Goal: Task Accomplishment & Management: Complete application form

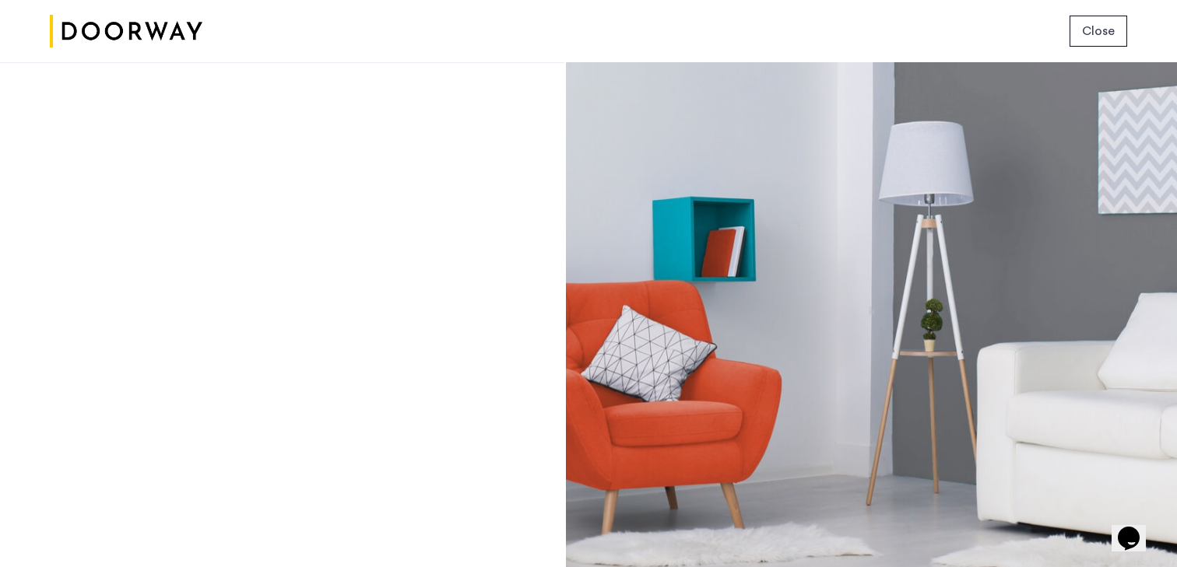
click at [485, 280] on div at bounding box center [282, 314] width 564 height 505
click at [696, 257] on div at bounding box center [871, 314] width 611 height 505
click at [696, 258] on div at bounding box center [871, 314] width 611 height 505
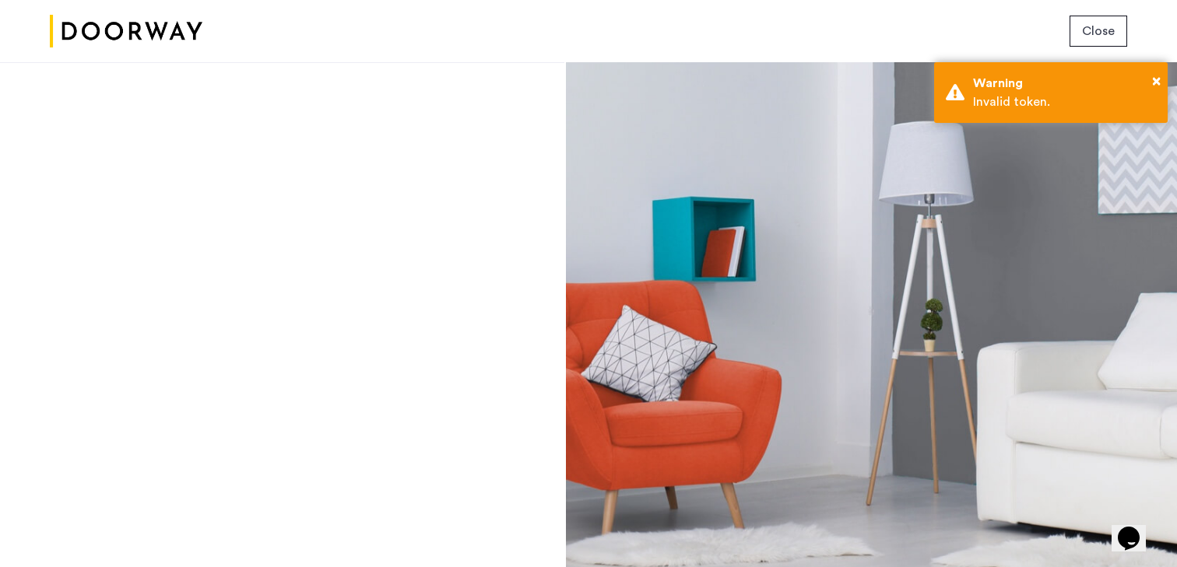
click at [1107, 17] on button "Close" at bounding box center [1098, 31] width 58 height 31
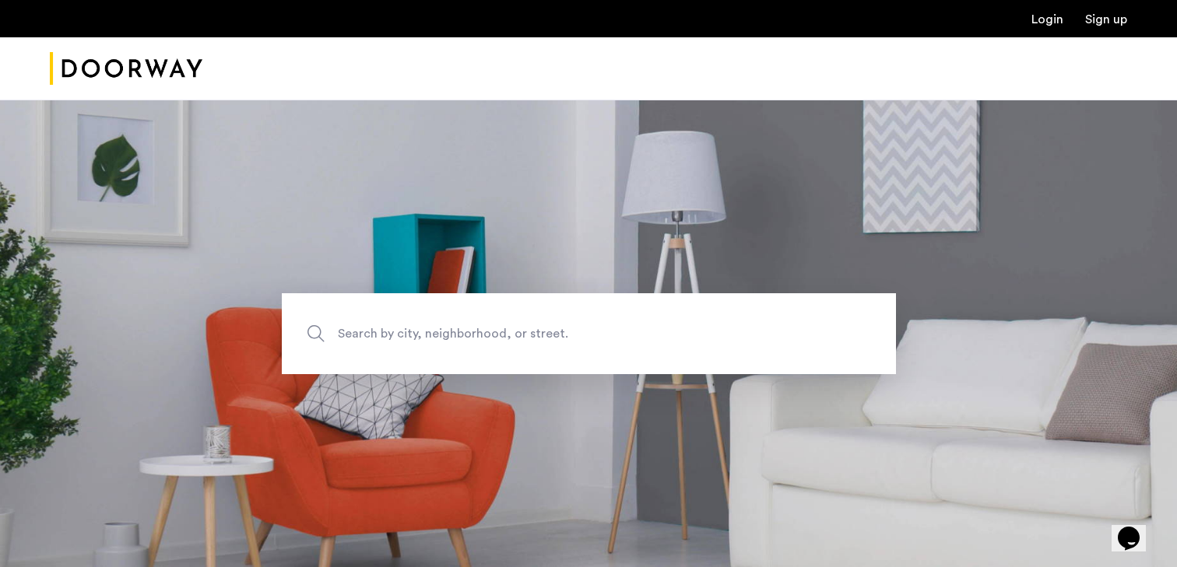
click at [531, 339] on span "Search by city, neighborhood, or street." at bounding box center [553, 333] width 430 height 21
click at [531, 339] on input "Search by city, neighborhood, or street." at bounding box center [589, 333] width 614 height 81
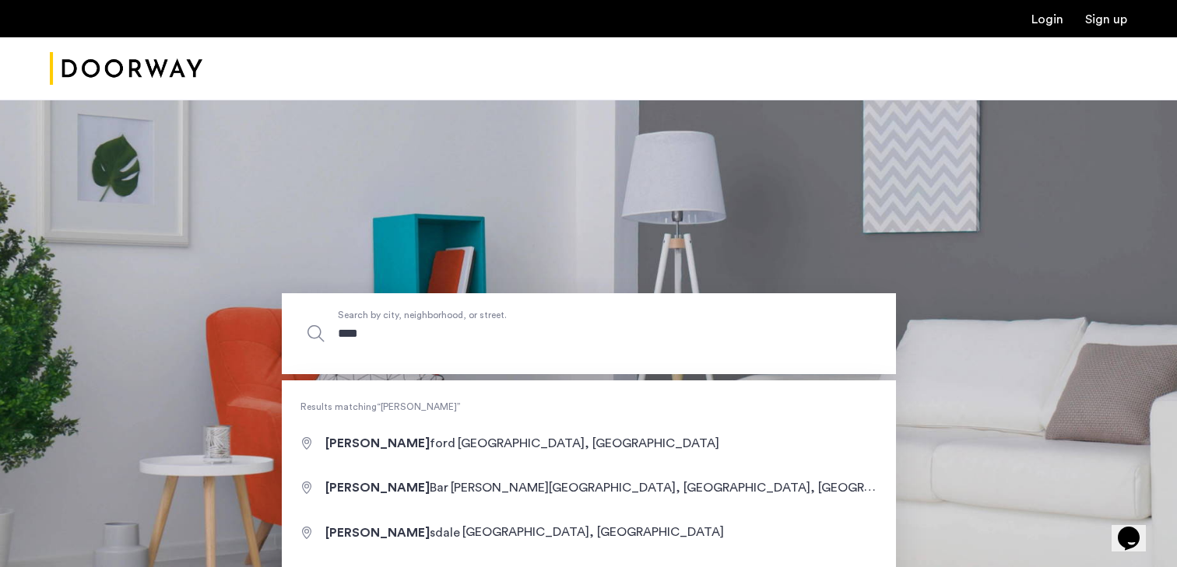
type input "****"
click at [679, 232] on section "**** Search by city, neighborhood, or street." at bounding box center [588, 334] width 1177 height 468
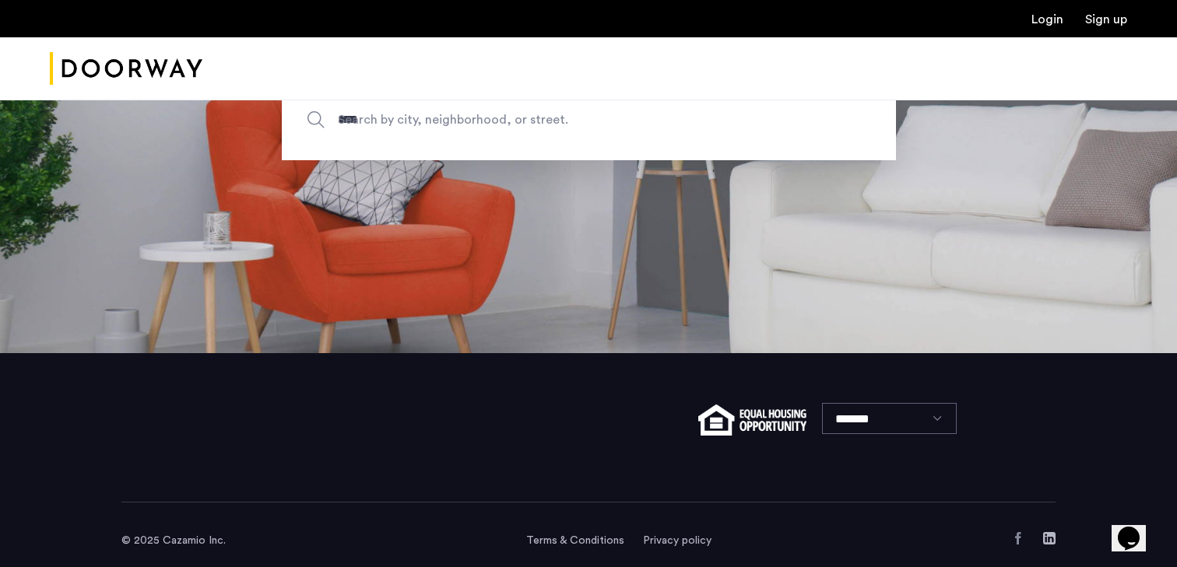
scroll to position [226, 0]
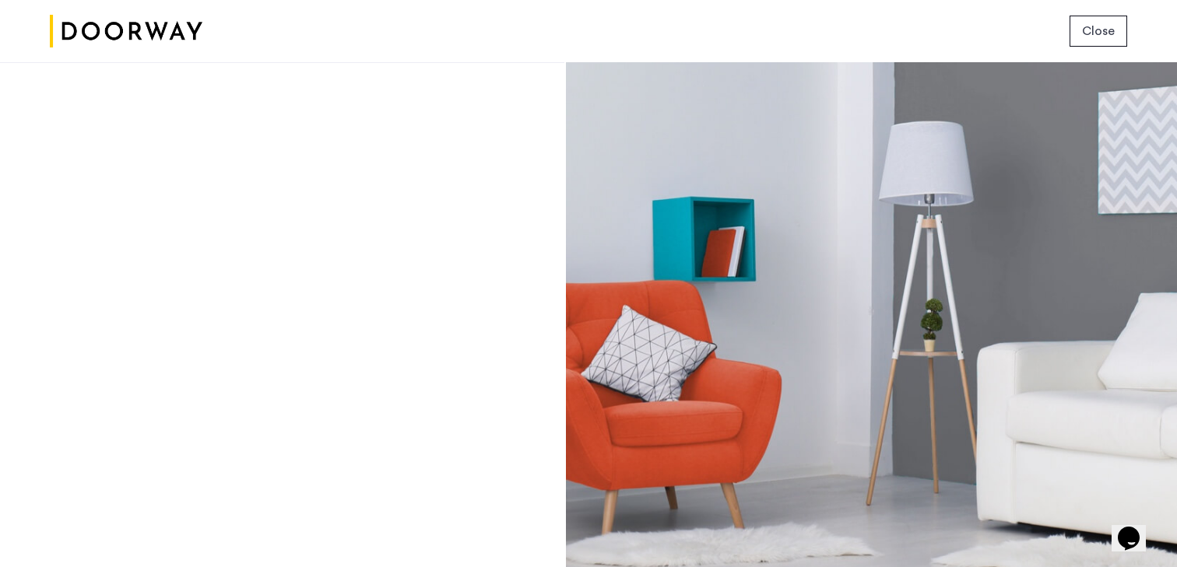
click at [1095, 35] on span "Close" at bounding box center [1098, 31] width 33 height 19
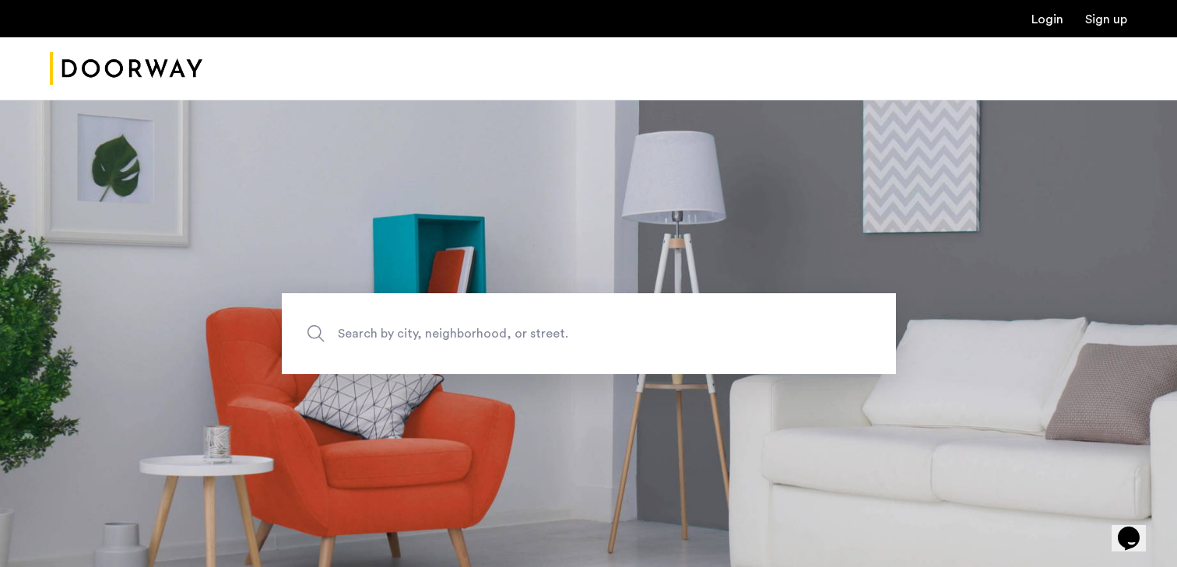
click at [1049, 23] on link "Login" at bounding box center [1047, 19] width 32 height 12
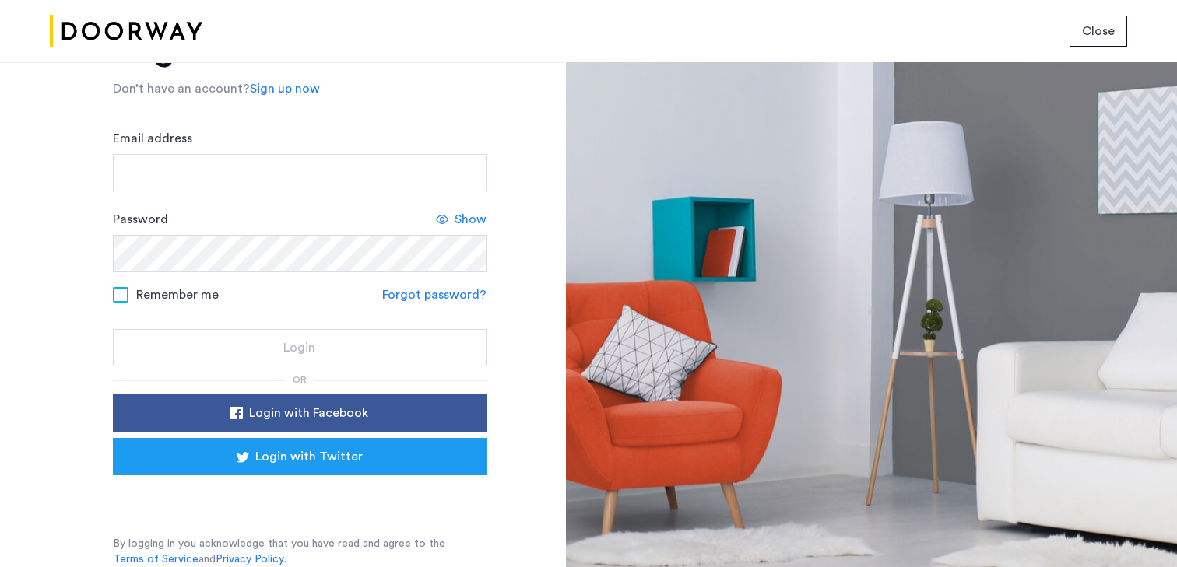
scroll to position [71, 0]
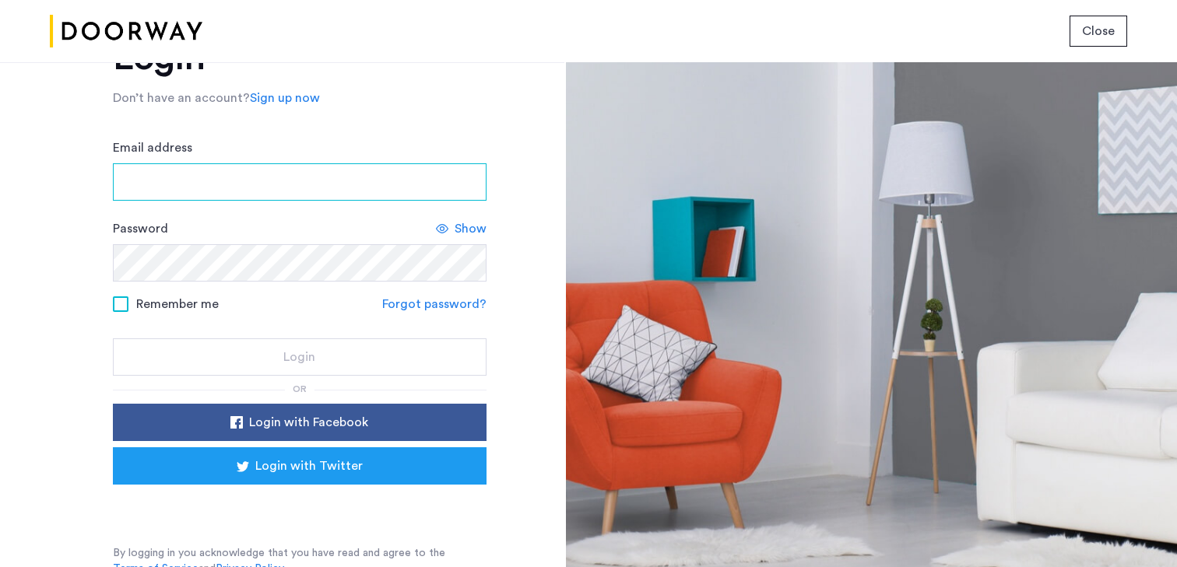
click at [388, 188] on input "Email address" at bounding box center [300, 181] width 374 height 37
type input "**********"
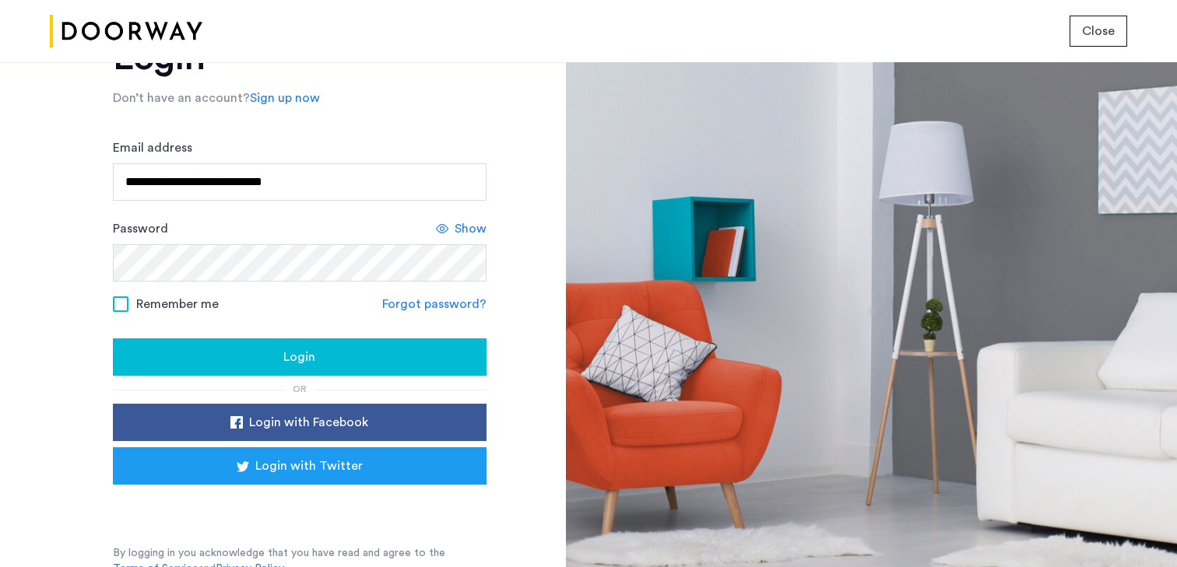
click at [353, 352] on div "Login" at bounding box center [299, 357] width 349 height 19
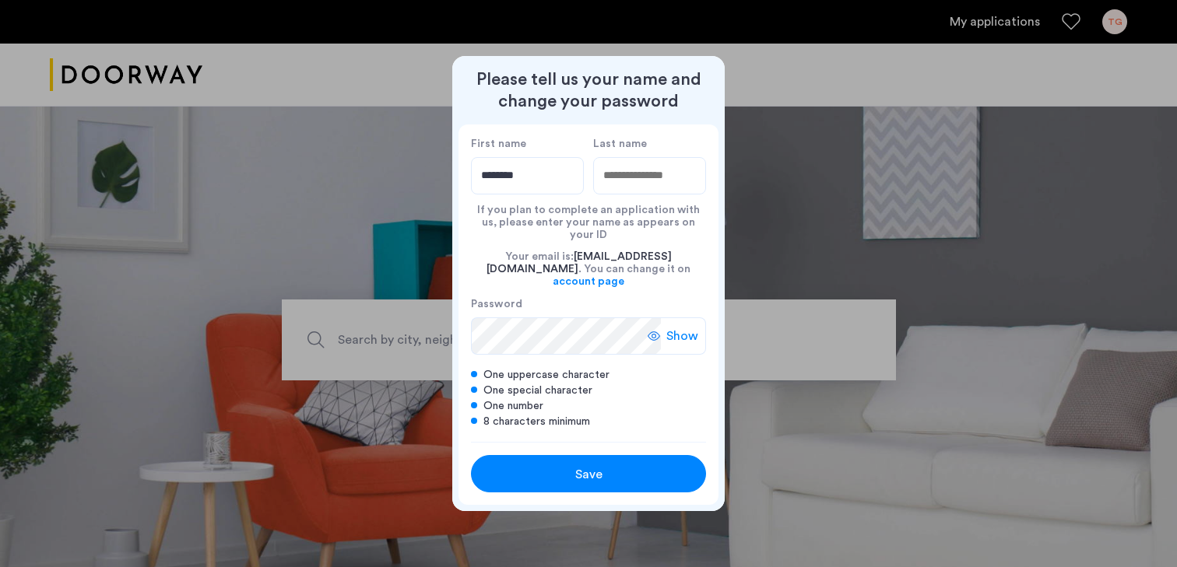
type input "********"
type input "*******"
click at [517, 455] on button "Save" at bounding box center [588, 473] width 235 height 37
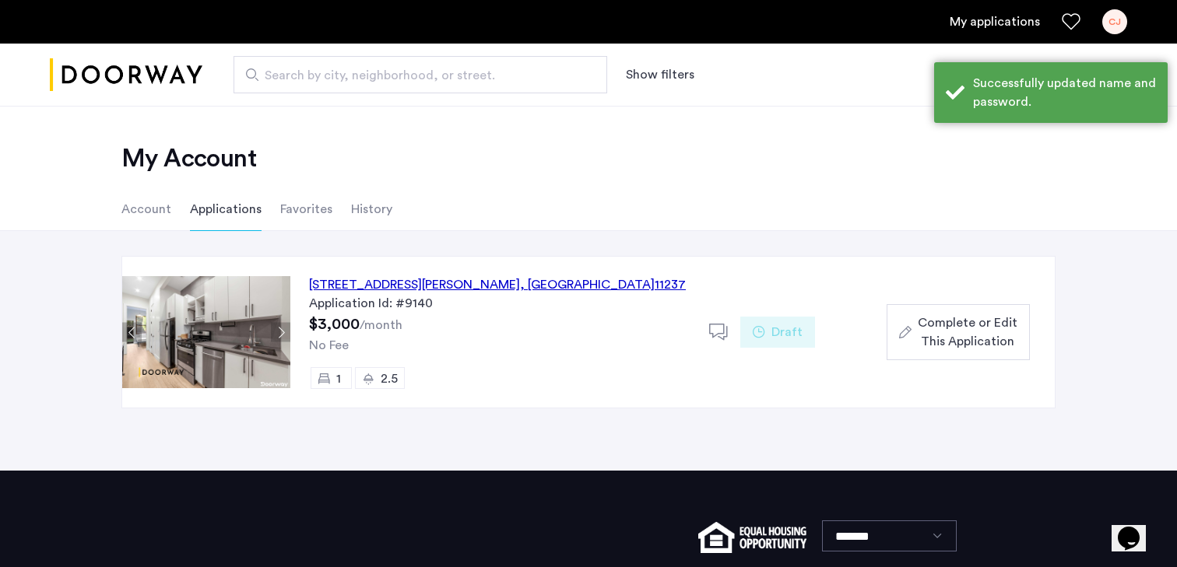
click at [468, 286] on div "781 Hart Street, Unit 1R, Brooklyn , NY 11237" at bounding box center [497, 284] width 377 height 19
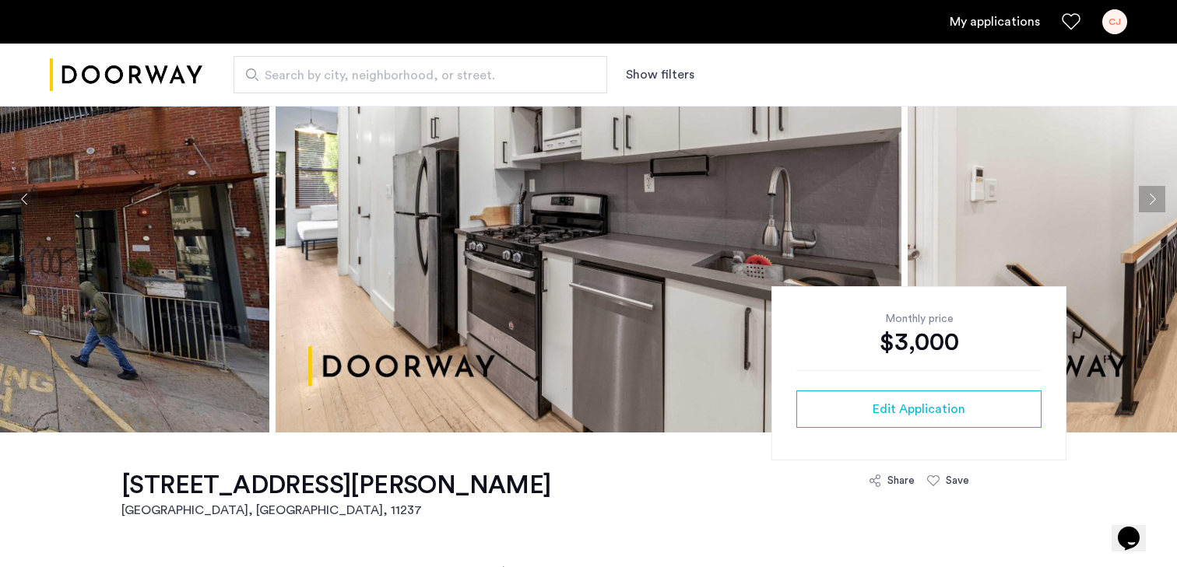
scroll to position [80, 0]
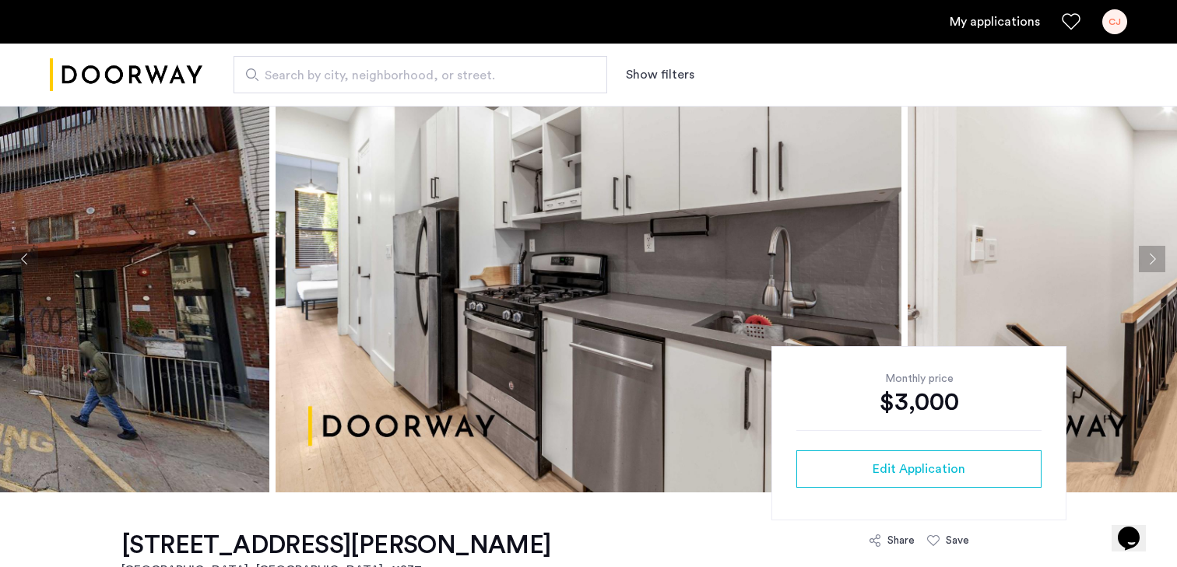
click at [1155, 260] on button "Next apartment" at bounding box center [1152, 259] width 26 height 26
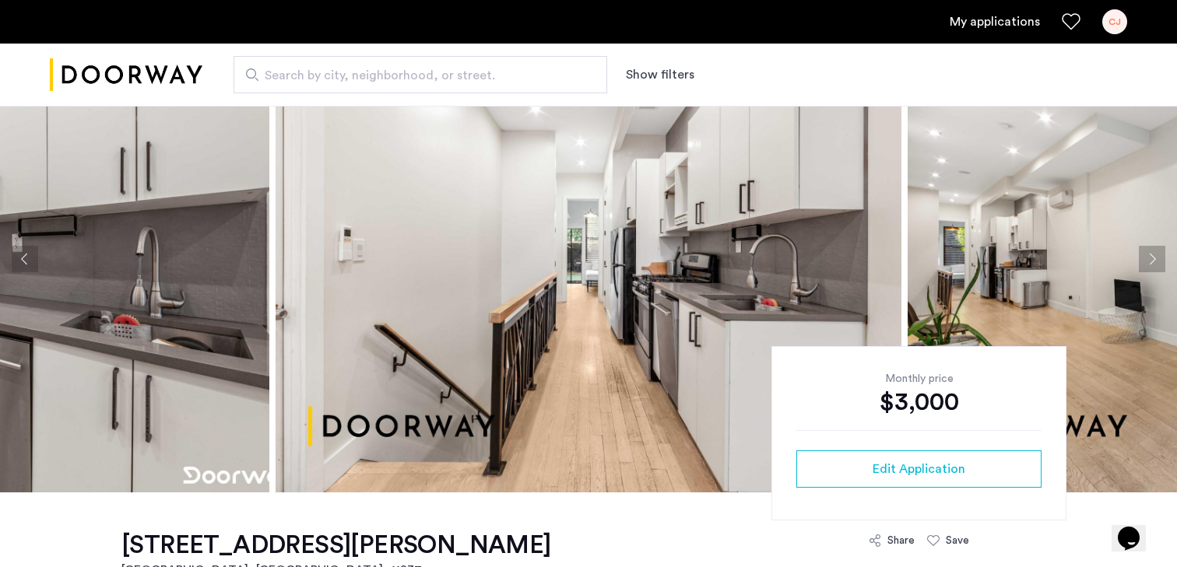
click at [1151, 259] on button "Next apartment" at bounding box center [1152, 259] width 26 height 26
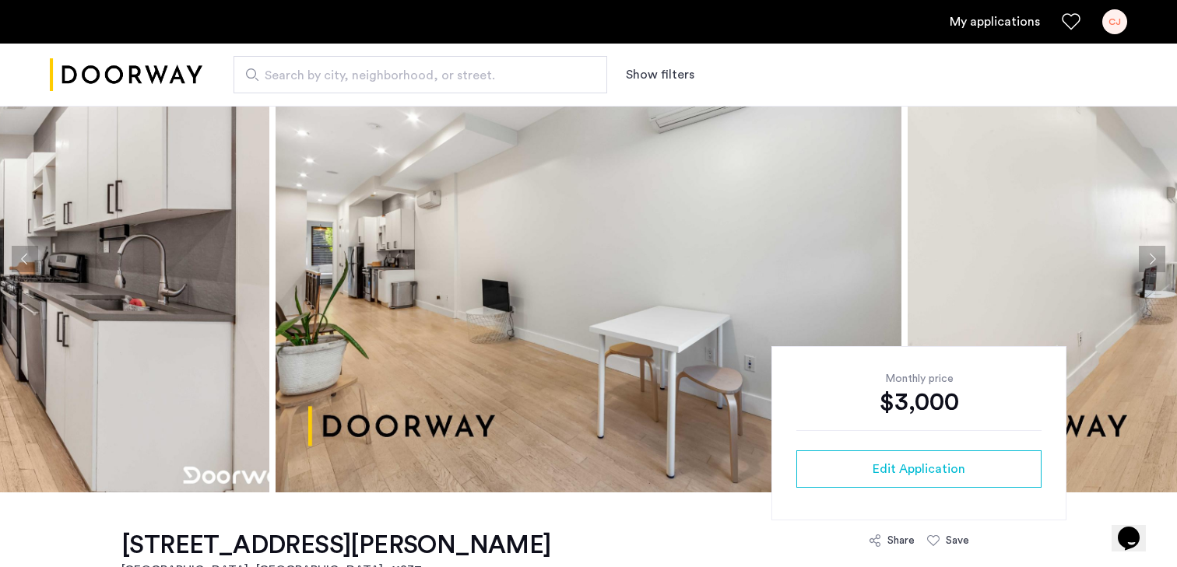
click at [1150, 259] on button "Next apartment" at bounding box center [1152, 259] width 26 height 26
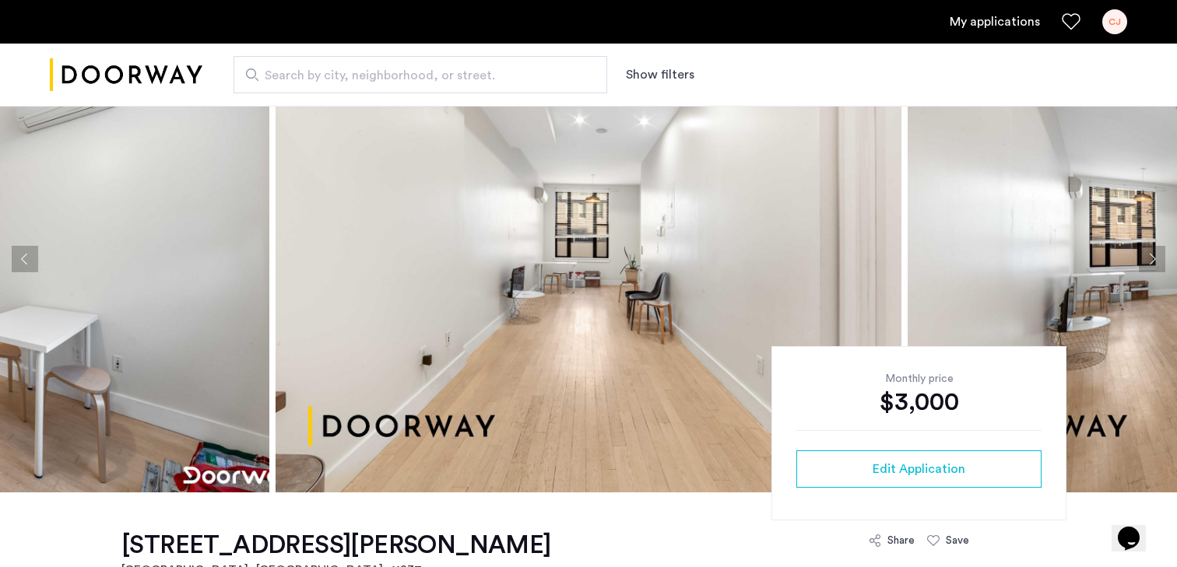
click at [1150, 259] on button "Next apartment" at bounding box center [1152, 259] width 26 height 26
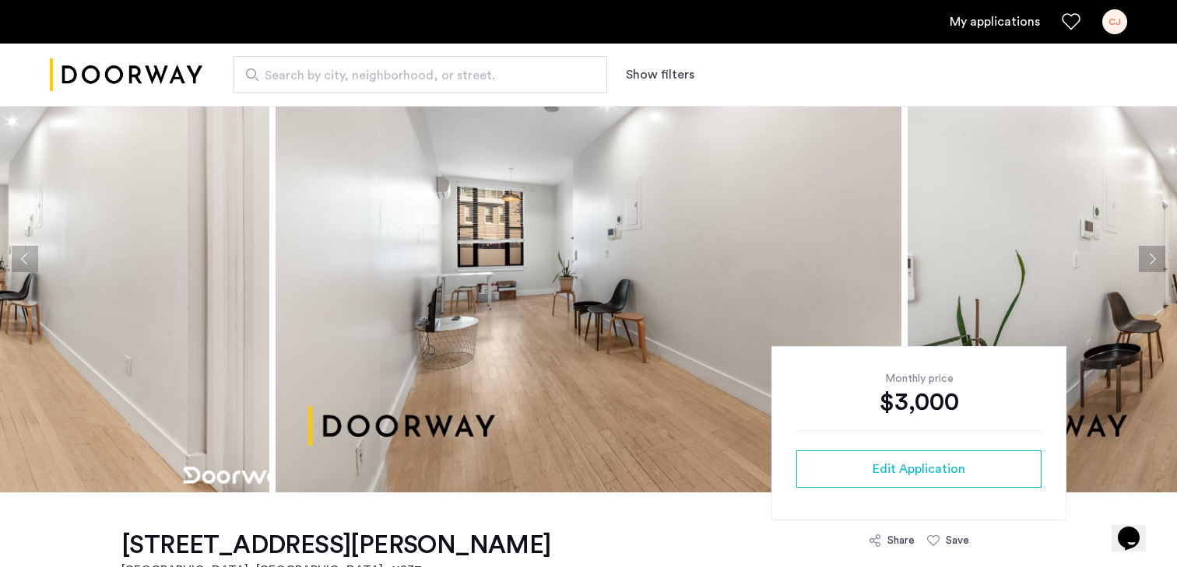
click at [1150, 259] on button "Next apartment" at bounding box center [1152, 259] width 26 height 26
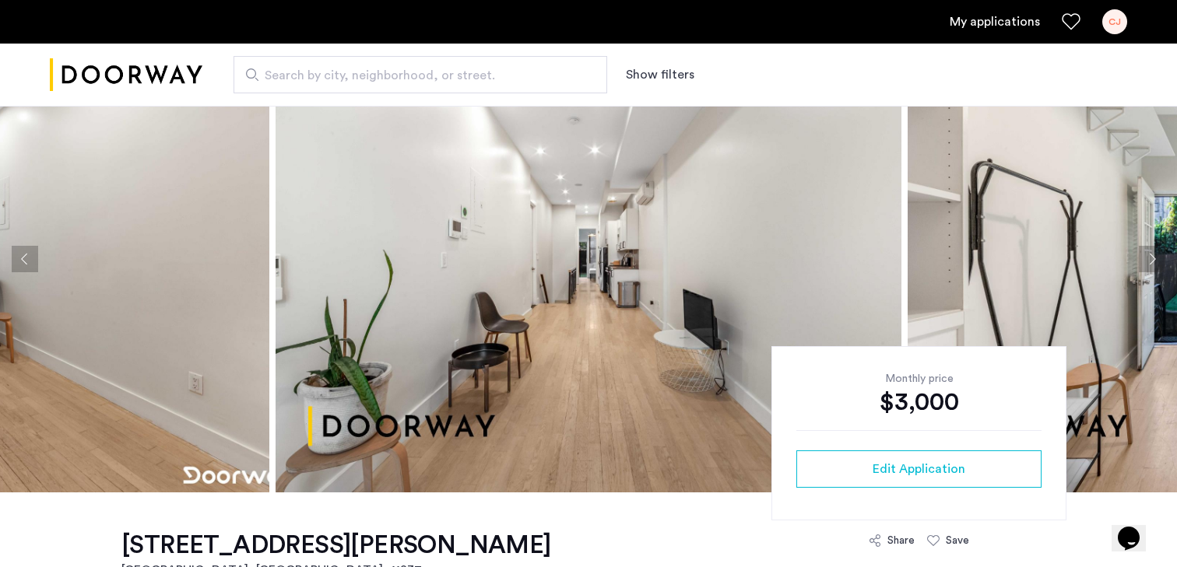
click at [1150, 259] on button "Next apartment" at bounding box center [1152, 259] width 26 height 26
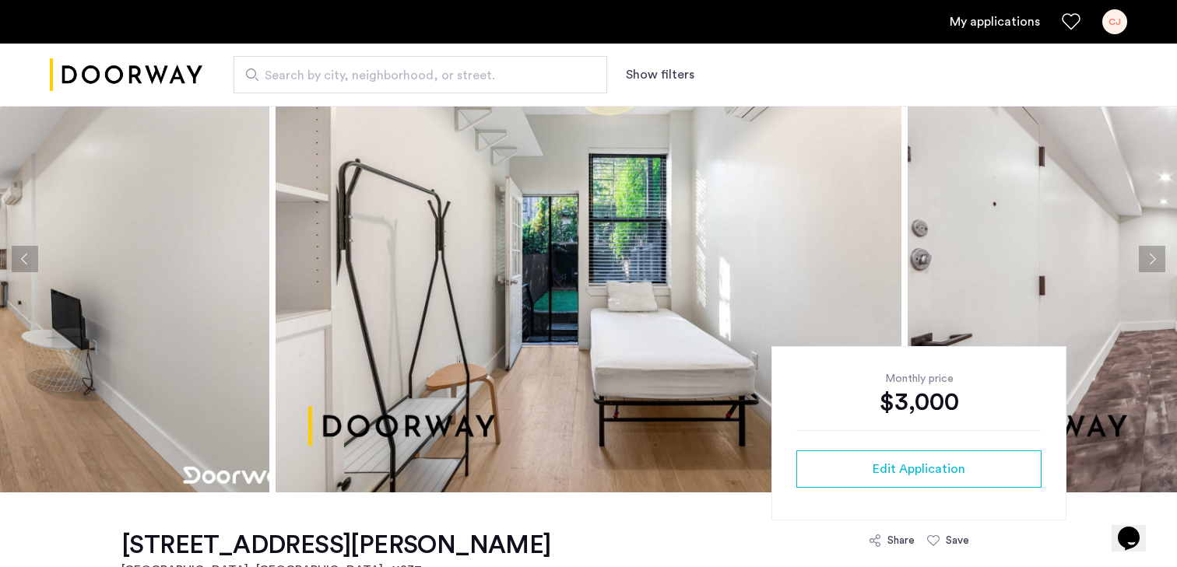
click at [1150, 258] on button "Next apartment" at bounding box center [1152, 259] width 26 height 26
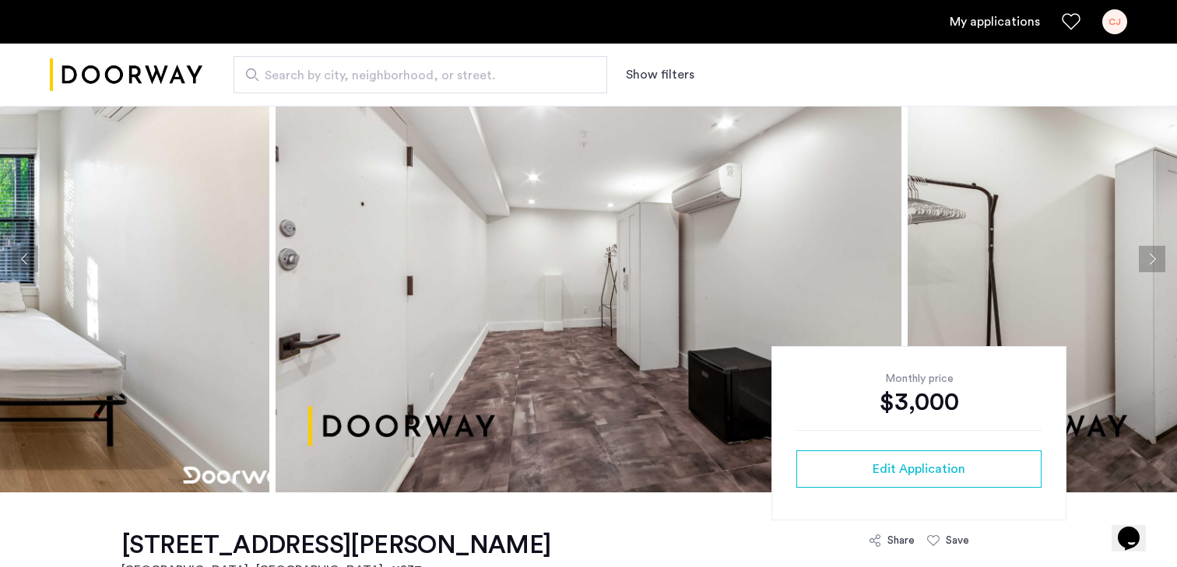
click at [1150, 258] on button "Next apartment" at bounding box center [1152, 259] width 26 height 26
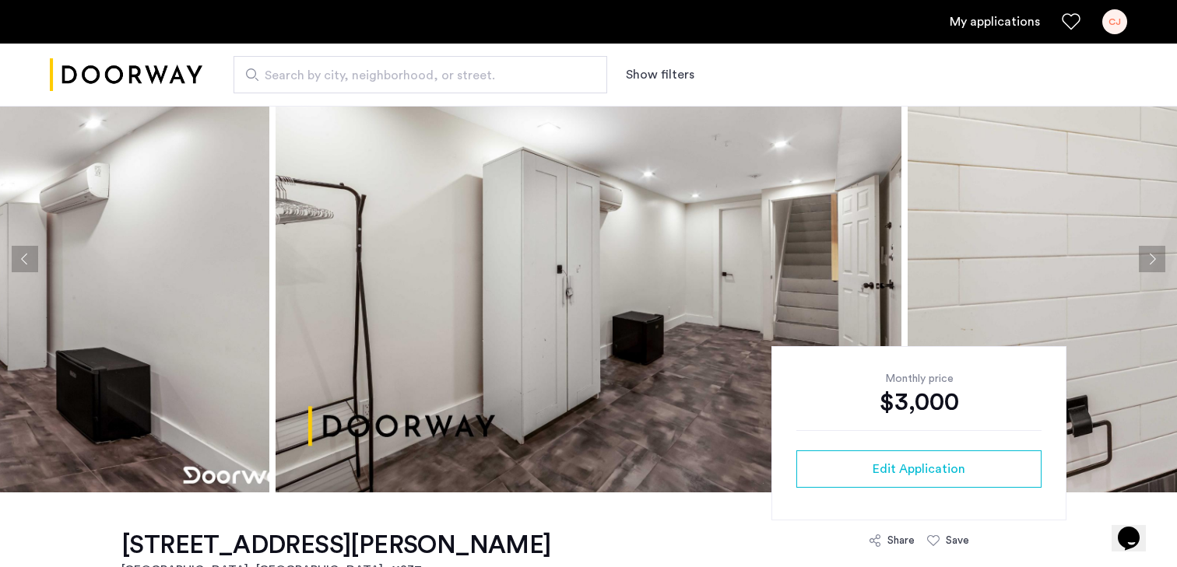
click at [1150, 260] on button "Next apartment" at bounding box center [1152, 259] width 26 height 26
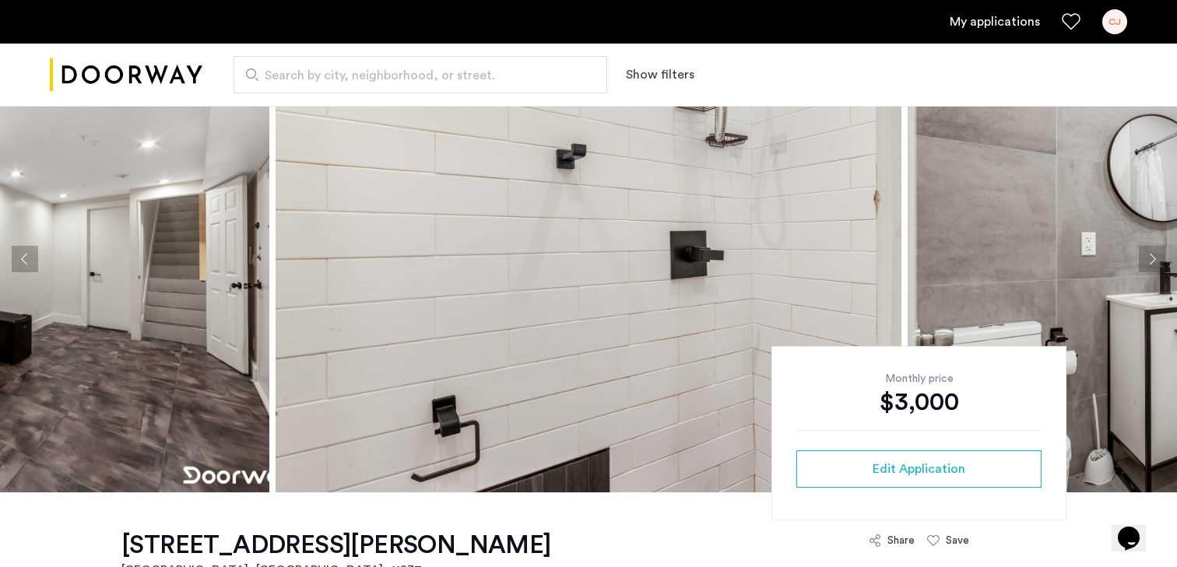
click at [1150, 260] on button "Next apartment" at bounding box center [1152, 259] width 26 height 26
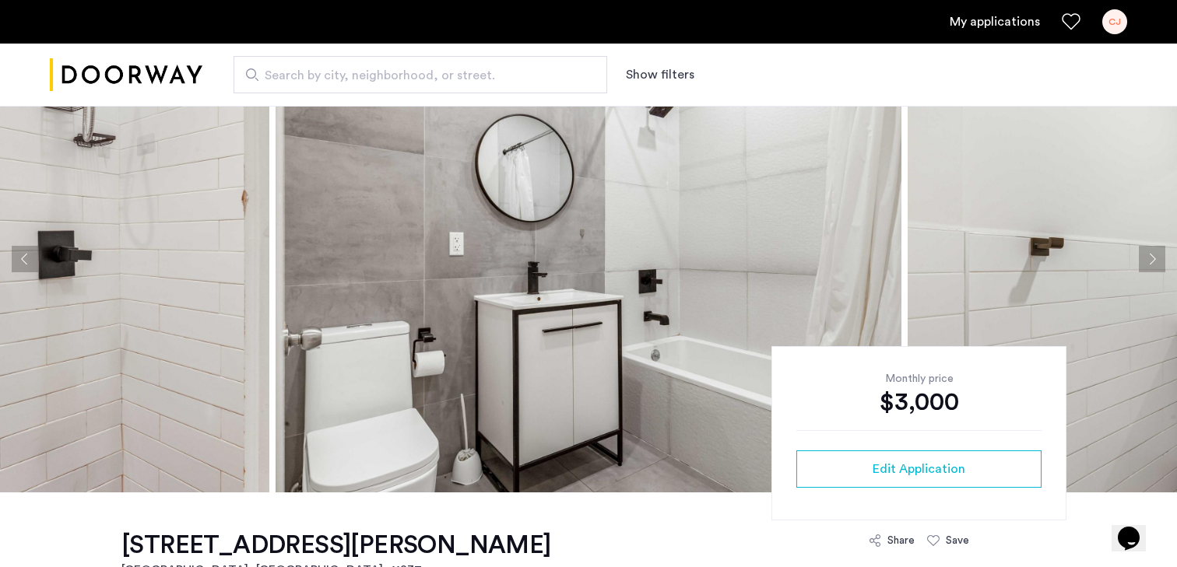
drag, startPoint x: 1092, startPoint y: 256, endPoint x: 897, endPoint y: 270, distance: 195.1
click at [924, 258] on ngx-slick-carousel at bounding box center [588, 259] width 1177 height 467
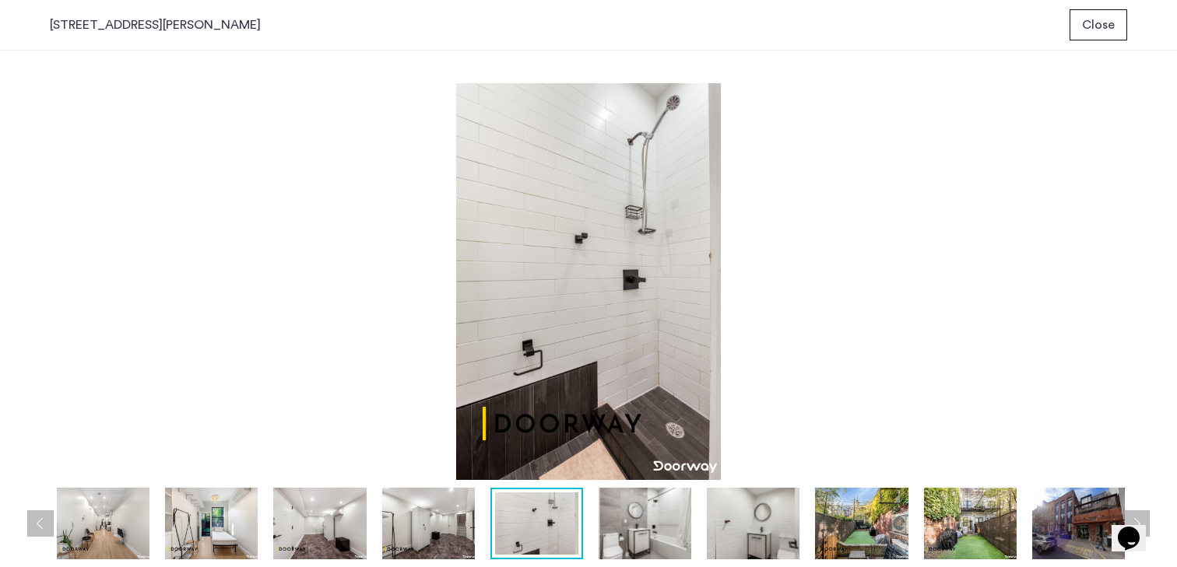
scroll to position [0, 0]
click at [1102, 23] on span "Close" at bounding box center [1098, 25] width 33 height 19
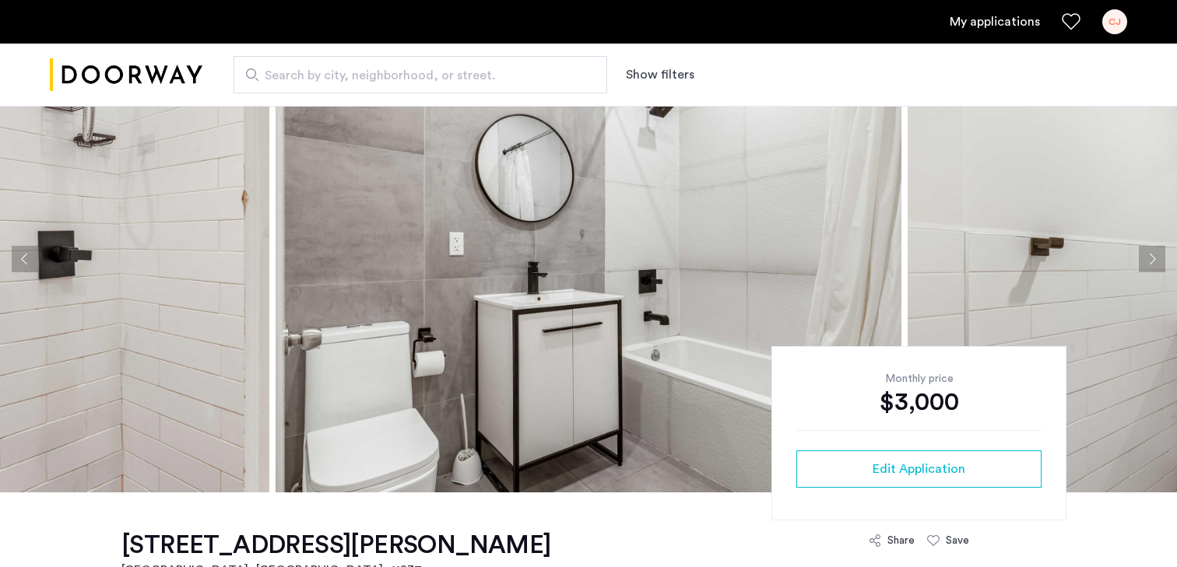
scroll to position [80, 0]
click at [1161, 263] on button "Next apartment" at bounding box center [1152, 259] width 26 height 26
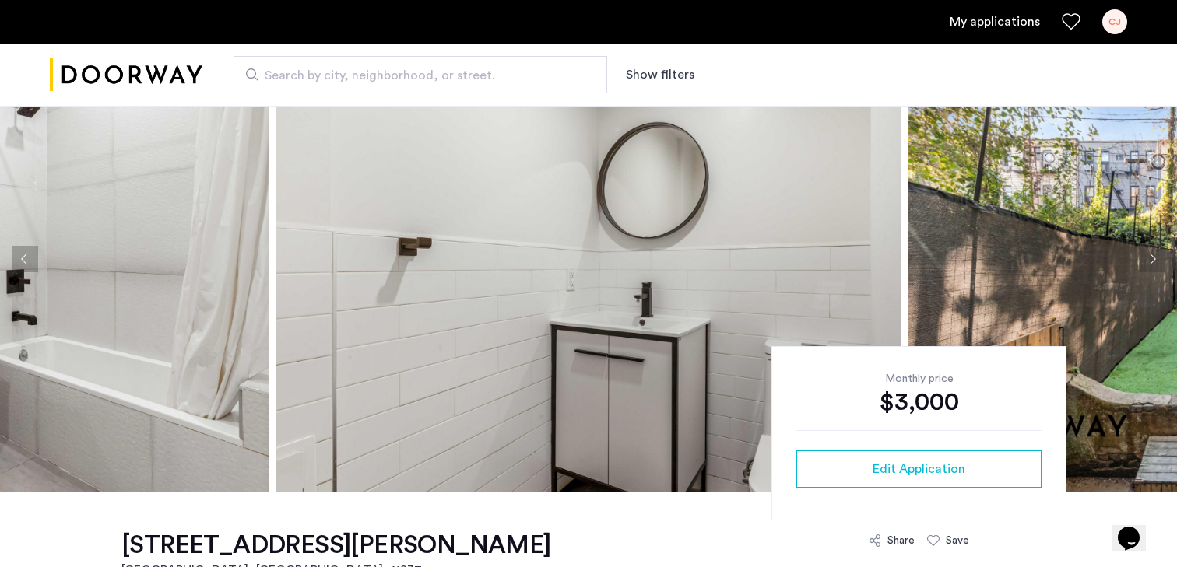
click at [1160, 262] on button "Next apartment" at bounding box center [1152, 259] width 26 height 26
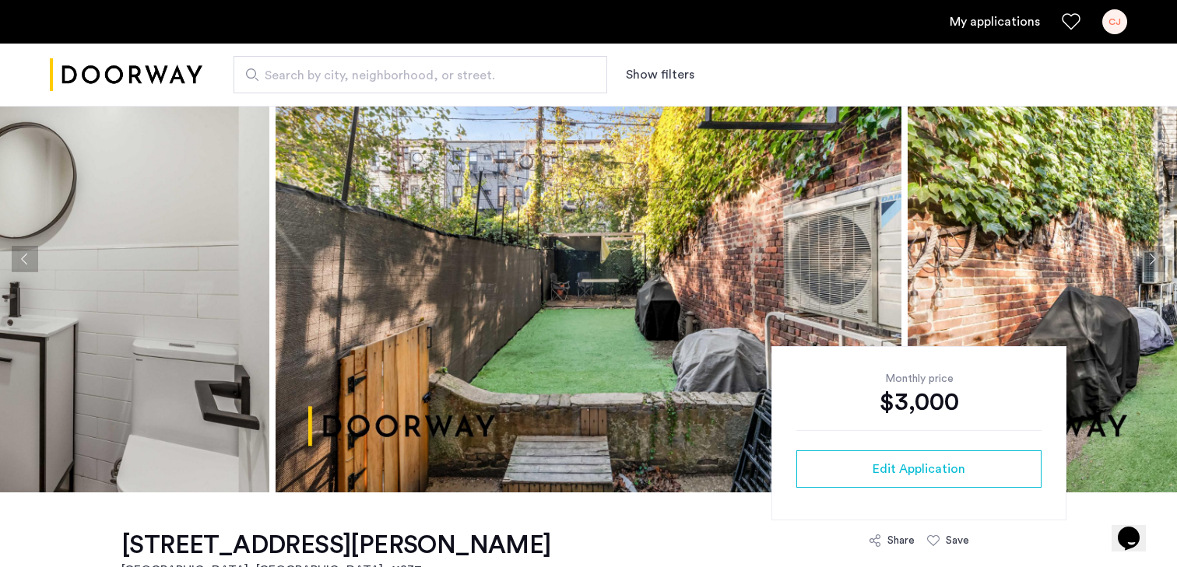
click at [1160, 262] on button "Next apartment" at bounding box center [1152, 259] width 26 height 26
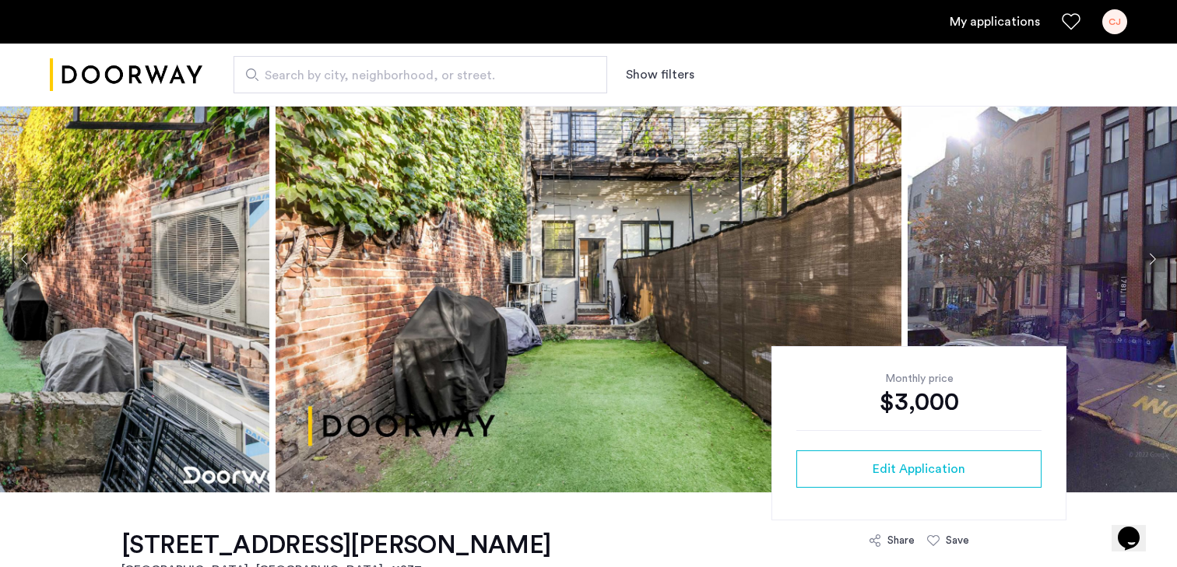
click at [1160, 262] on button "Next apartment" at bounding box center [1152, 259] width 26 height 26
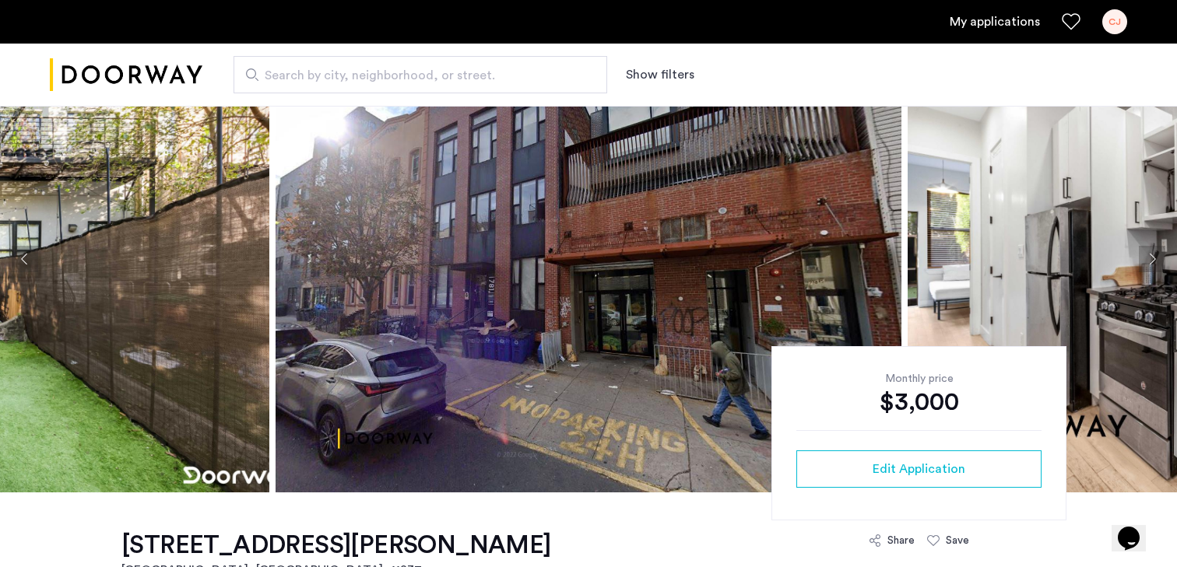
click at [1156, 260] on button "Next apartment" at bounding box center [1152, 259] width 26 height 26
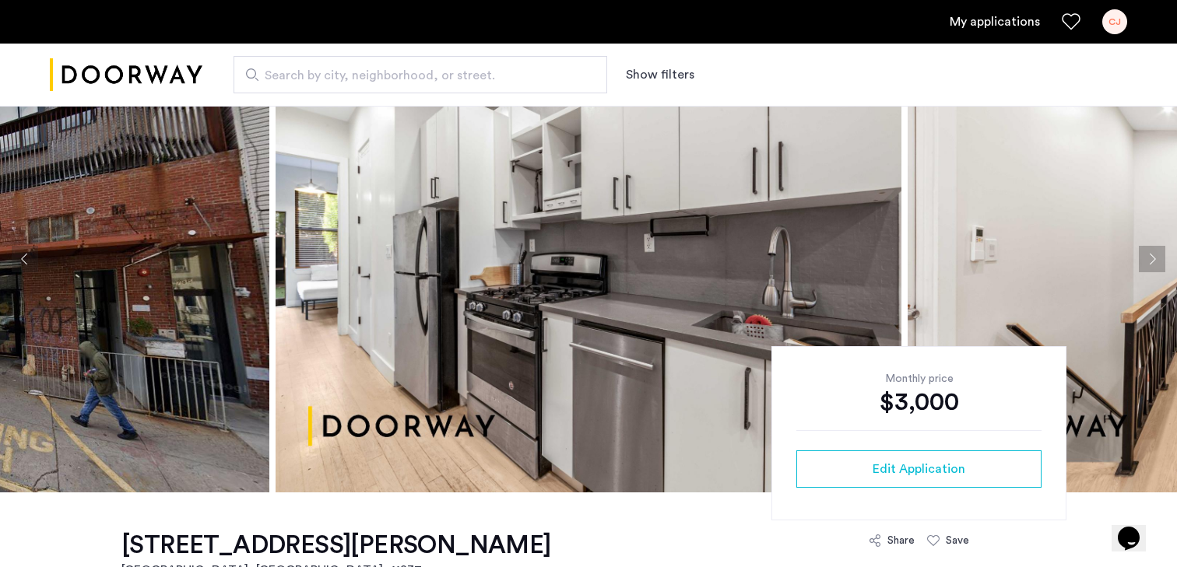
click at [1154, 258] on button "Next apartment" at bounding box center [1152, 259] width 26 height 26
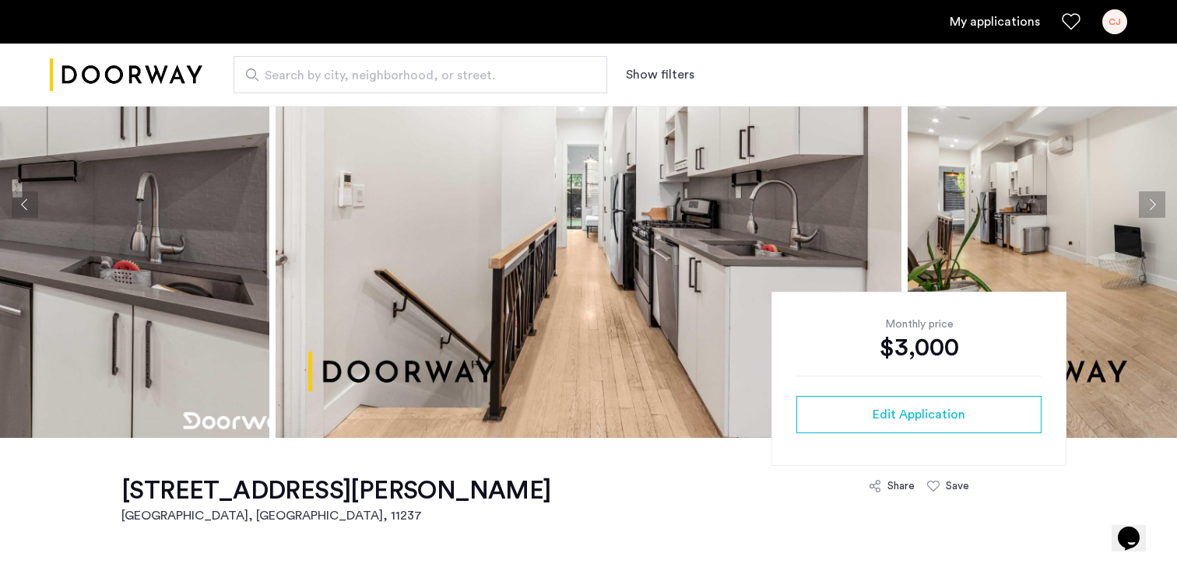
scroll to position [125, 0]
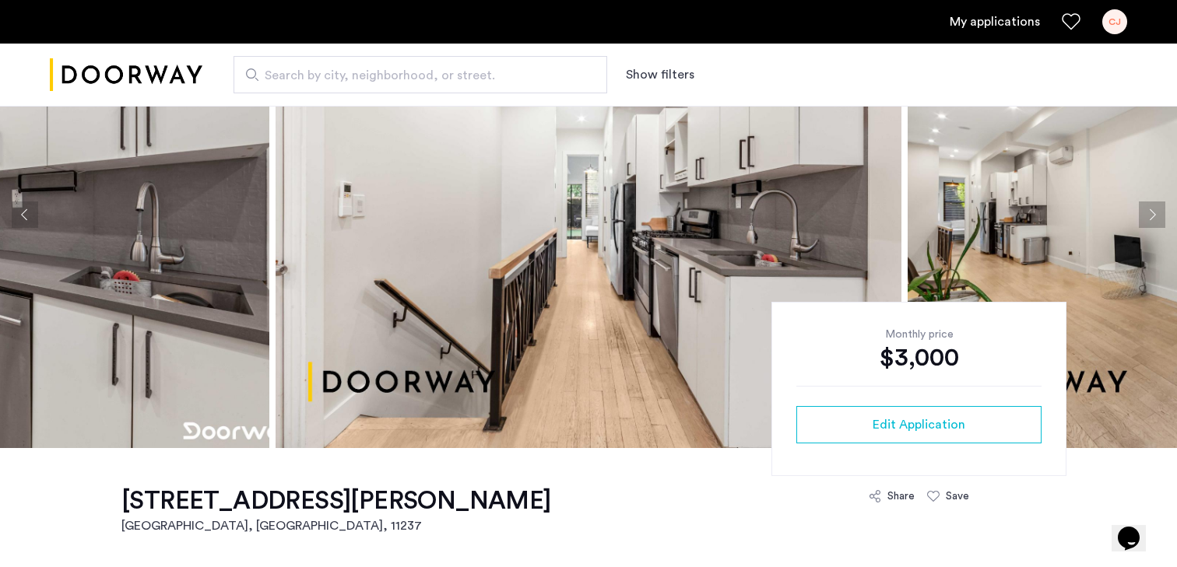
click at [1140, 220] on button "Next apartment" at bounding box center [1152, 215] width 26 height 26
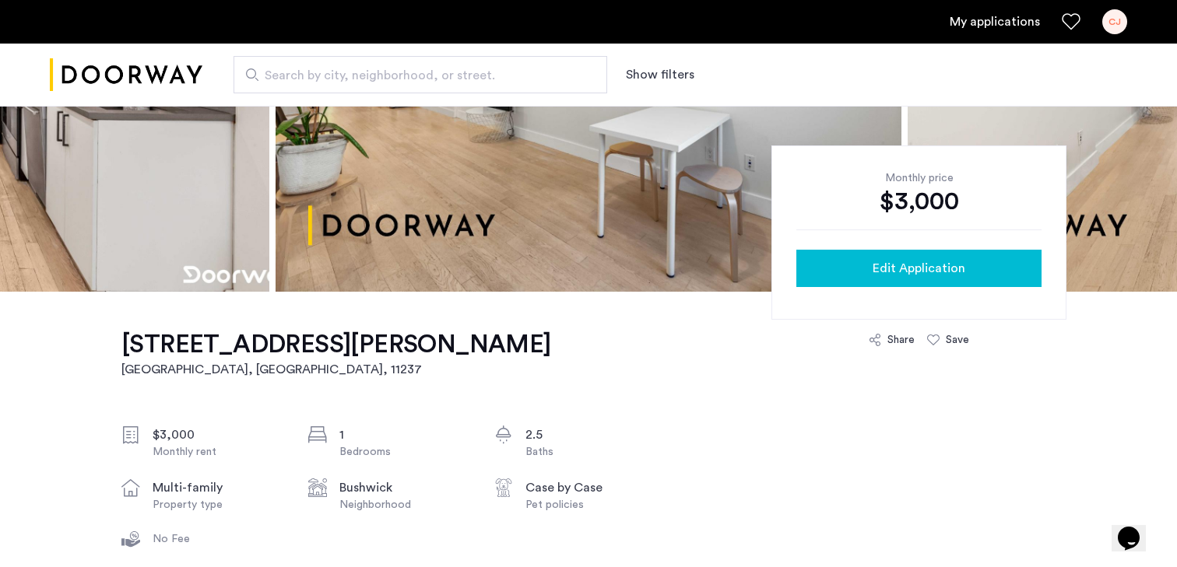
scroll to position [286, 0]
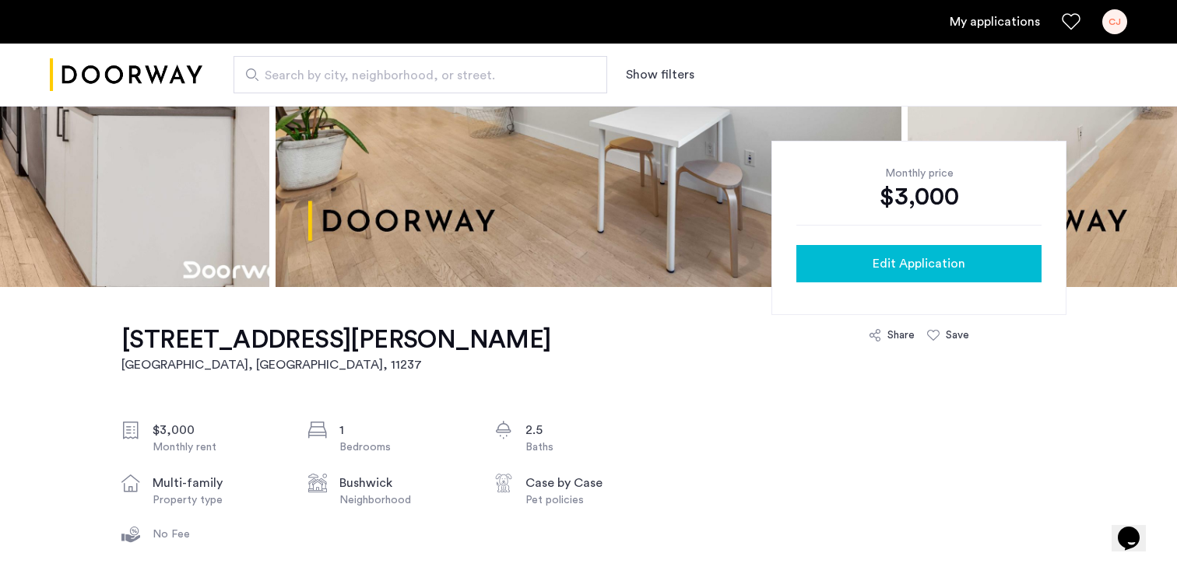
click at [967, 260] on div "Edit Application" at bounding box center [919, 263] width 220 height 19
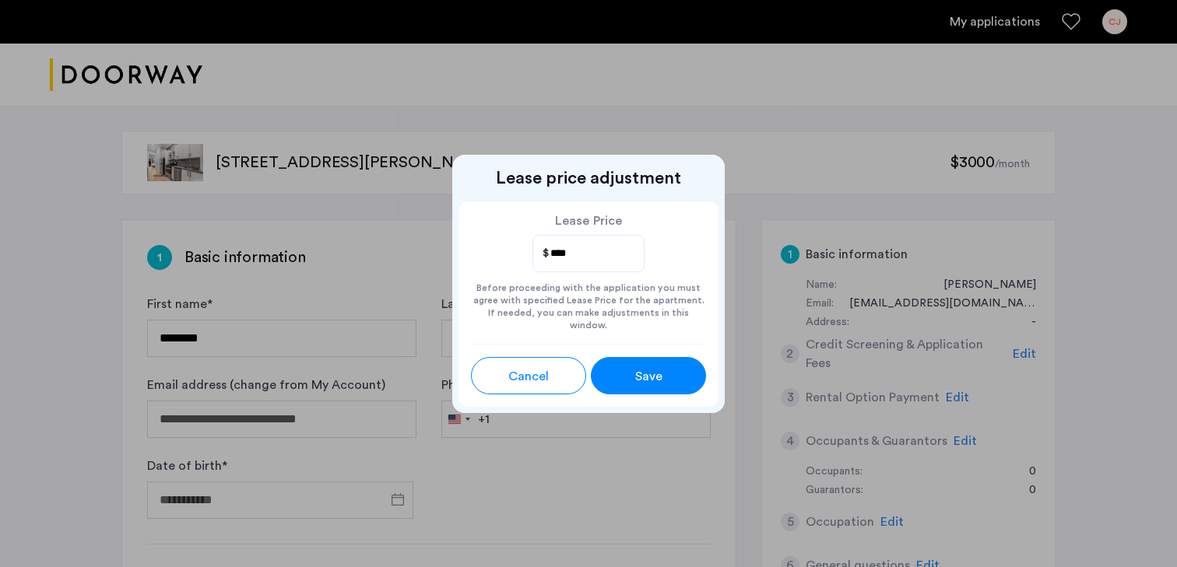
click at [616, 375] on button "Save" at bounding box center [648, 375] width 115 height 37
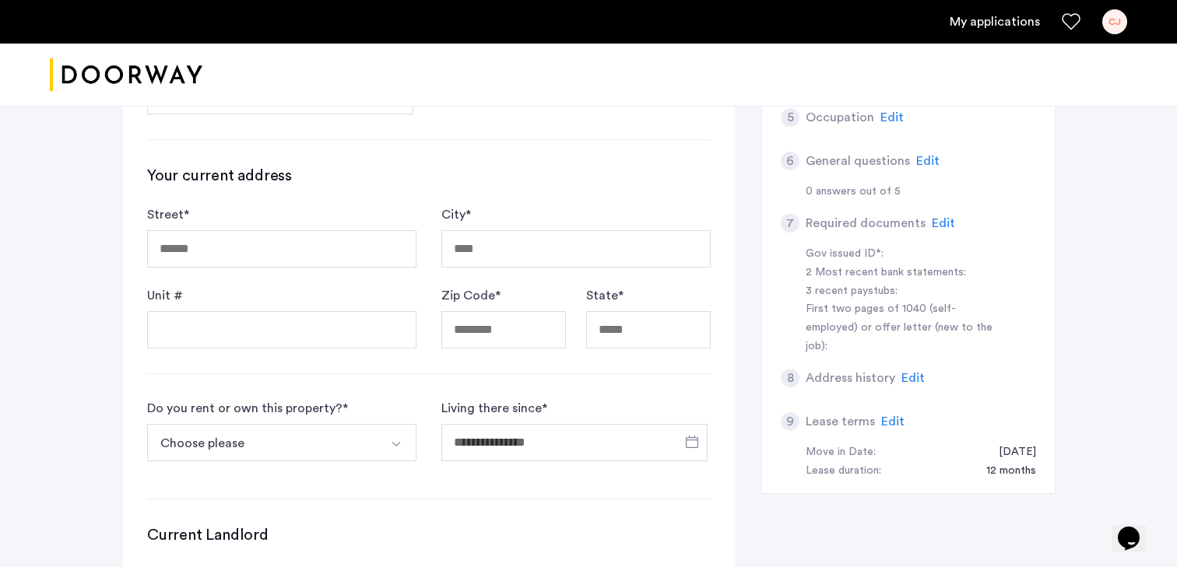
scroll to position [402, 0]
click at [891, 418] on span "Edit" at bounding box center [892, 424] width 23 height 12
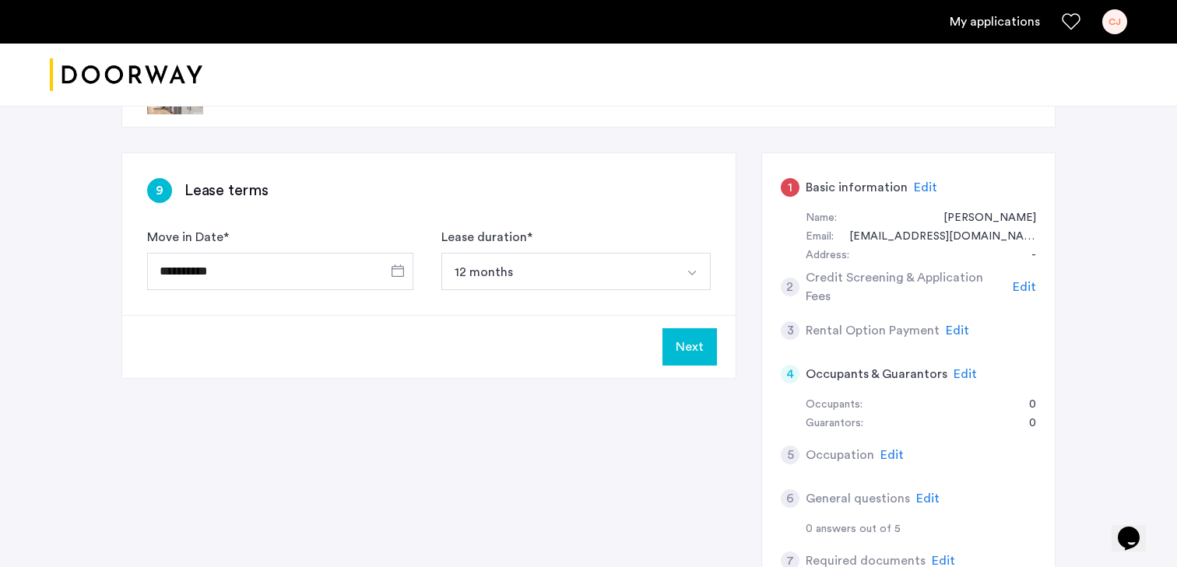
scroll to position [68, 0]
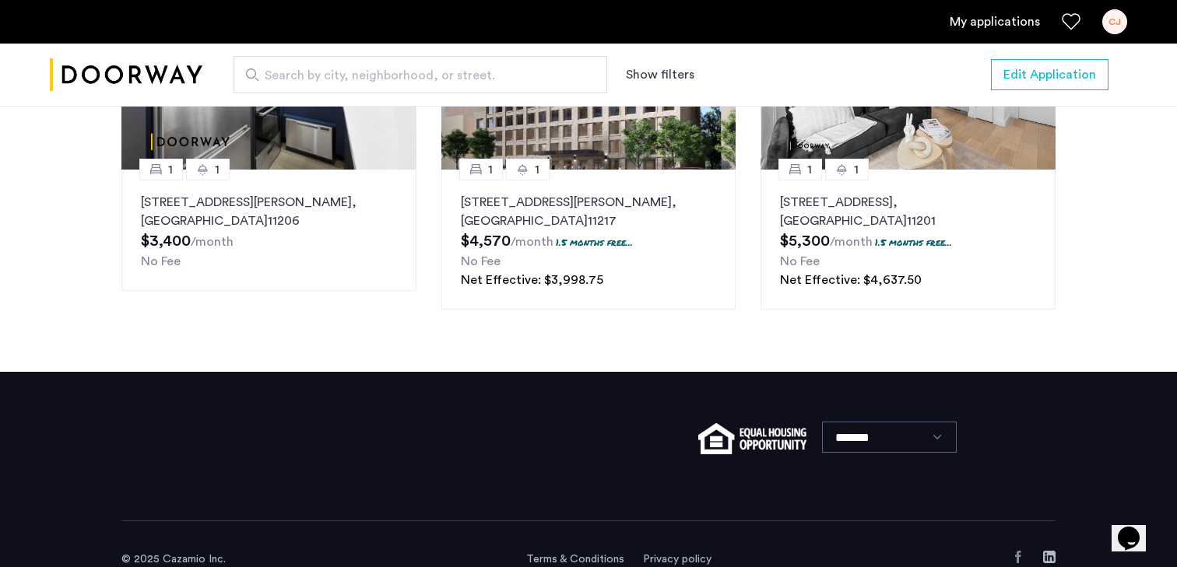
scroll to position [2065, 0]
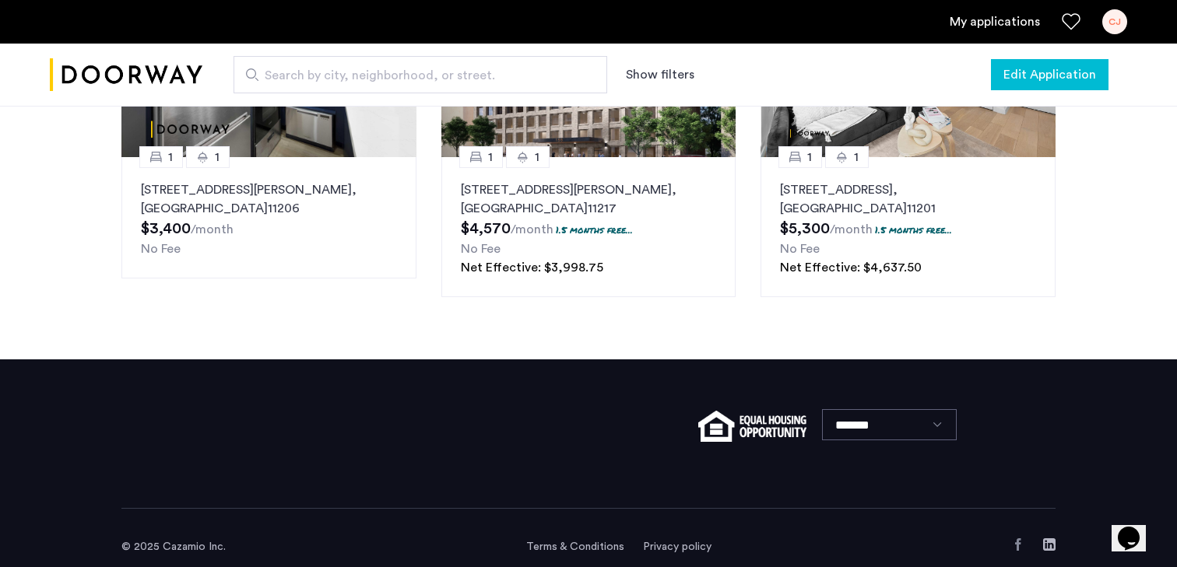
click at [1051, 83] on span "Edit Application" at bounding box center [1049, 74] width 93 height 19
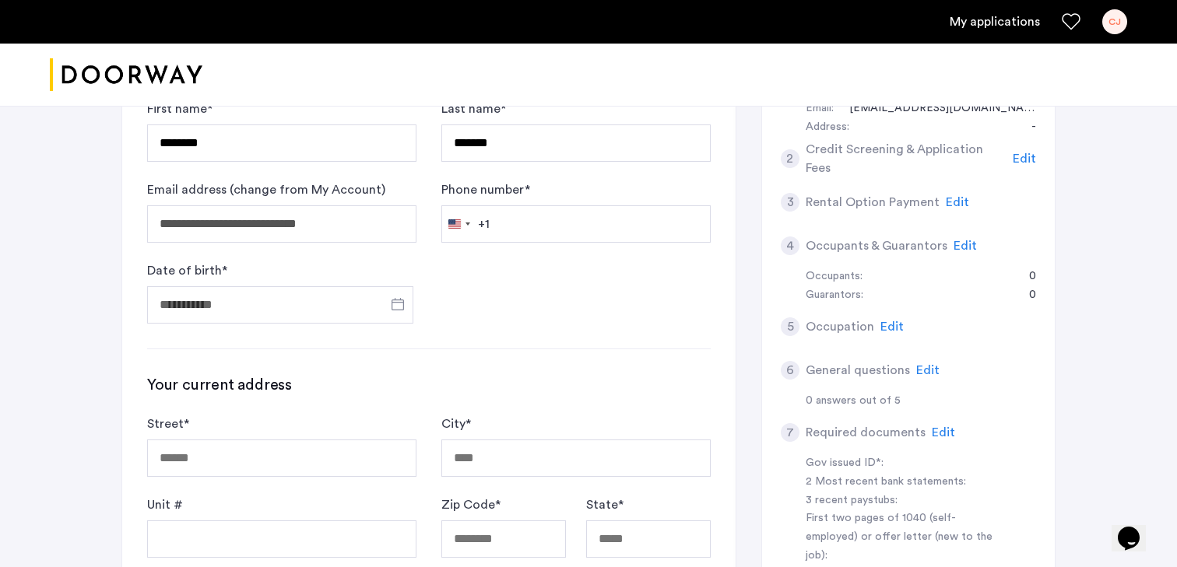
scroll to position [146, 0]
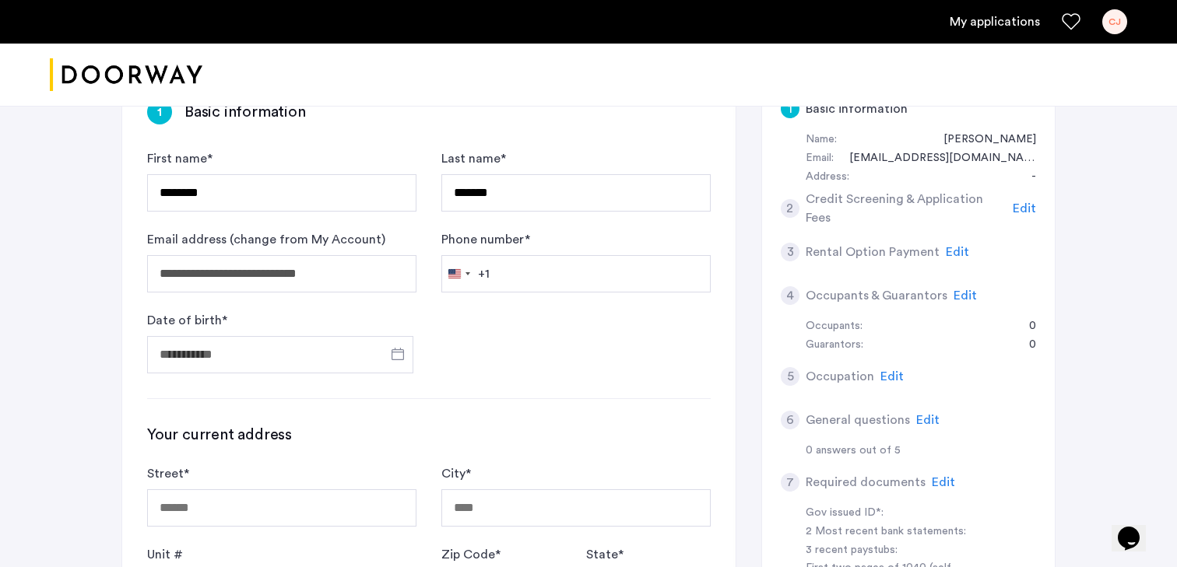
click at [841, 209] on h5 "Credit Screening & Application Fees" at bounding box center [906, 208] width 202 height 37
click at [780, 206] on div "1 Basic information Name: [PERSON_NAME] Email: [EMAIL_ADDRESS][DOMAIN_NAME] Add…" at bounding box center [908, 413] width 294 height 679
click at [783, 206] on div "2" at bounding box center [790, 208] width 19 height 19
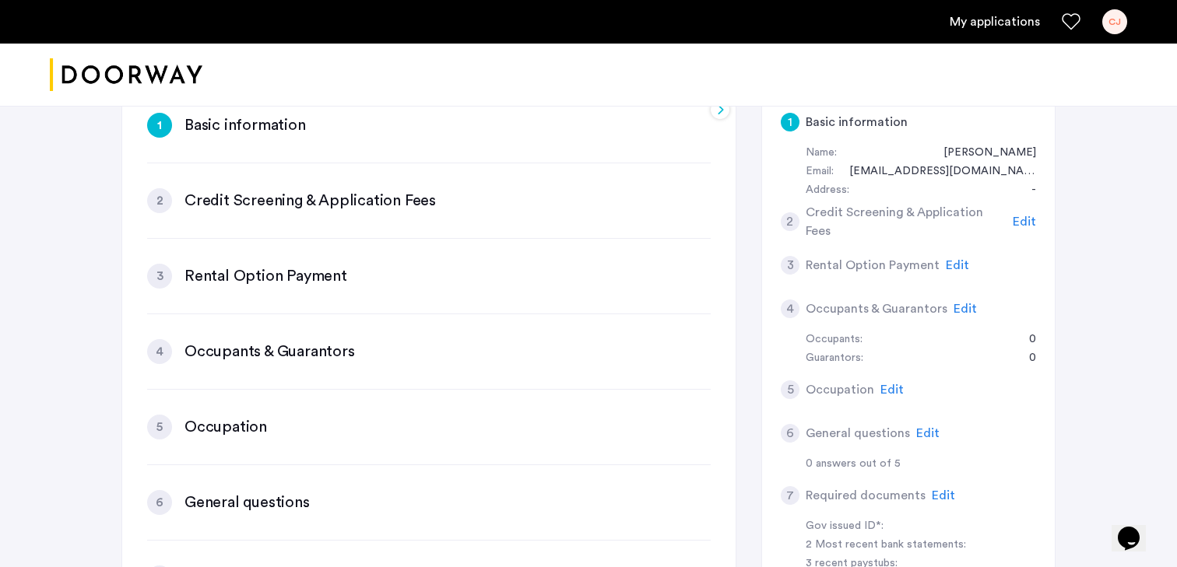
scroll to position [114, 0]
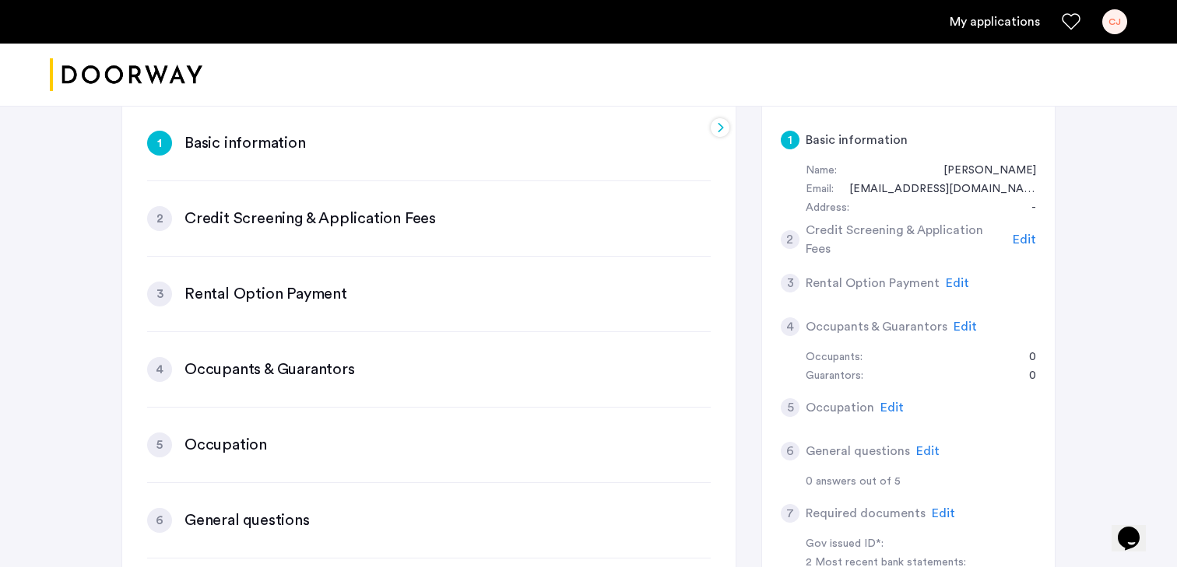
click at [352, 228] on h3 "Credit Screening & Application Fees" at bounding box center [309, 219] width 251 height 22
click at [352, 209] on h3 "Credit Screening & Application Fees" at bounding box center [309, 219] width 251 height 22
click at [150, 218] on div "2" at bounding box center [159, 218] width 25 height 25
click at [846, 244] on h5 "Credit Screening & Application Fees" at bounding box center [906, 239] width 202 height 37
click at [818, 239] on h5 "Credit Screening & Application Fees" at bounding box center [906, 239] width 202 height 37
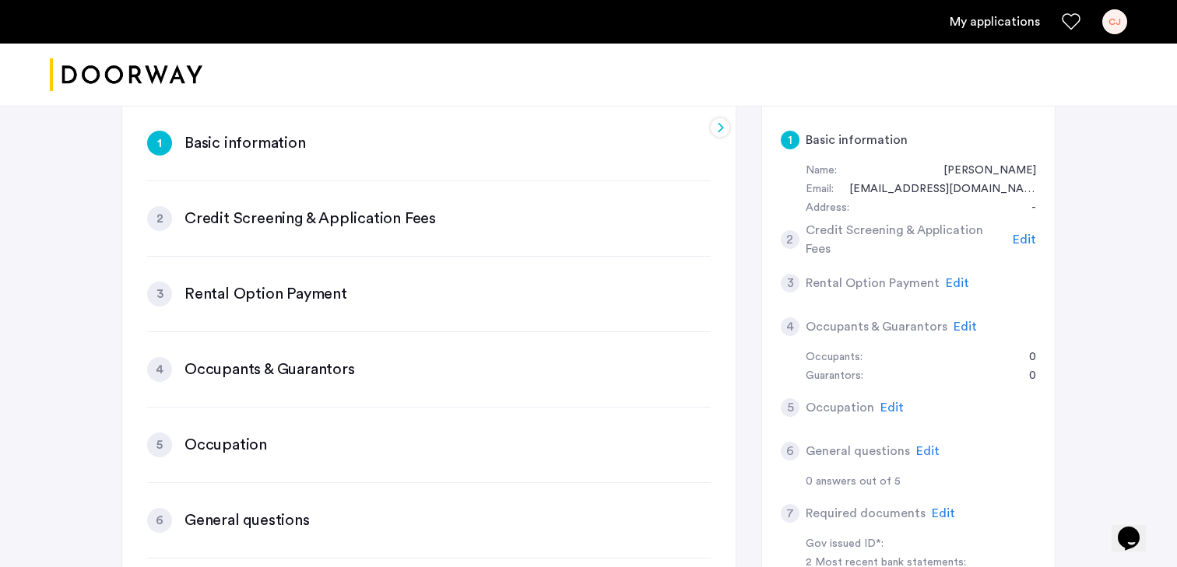
click at [798, 239] on div "2" at bounding box center [790, 239] width 19 height 19
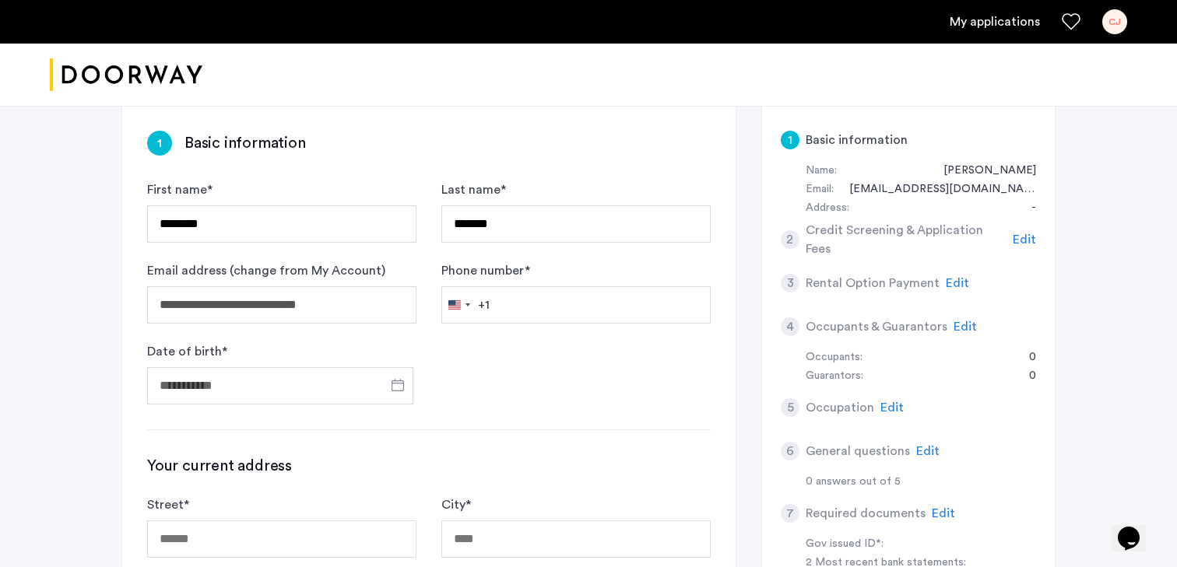
click at [798, 239] on div "2" at bounding box center [790, 239] width 19 height 19
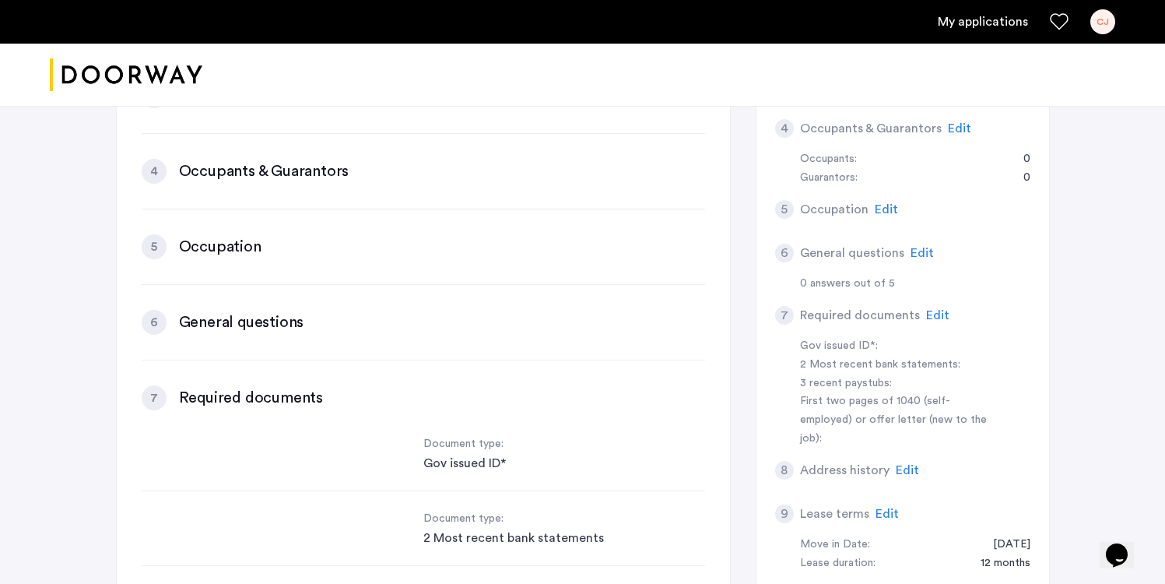
scroll to position [0, 0]
